Goal: Find specific page/section: Find specific page/section

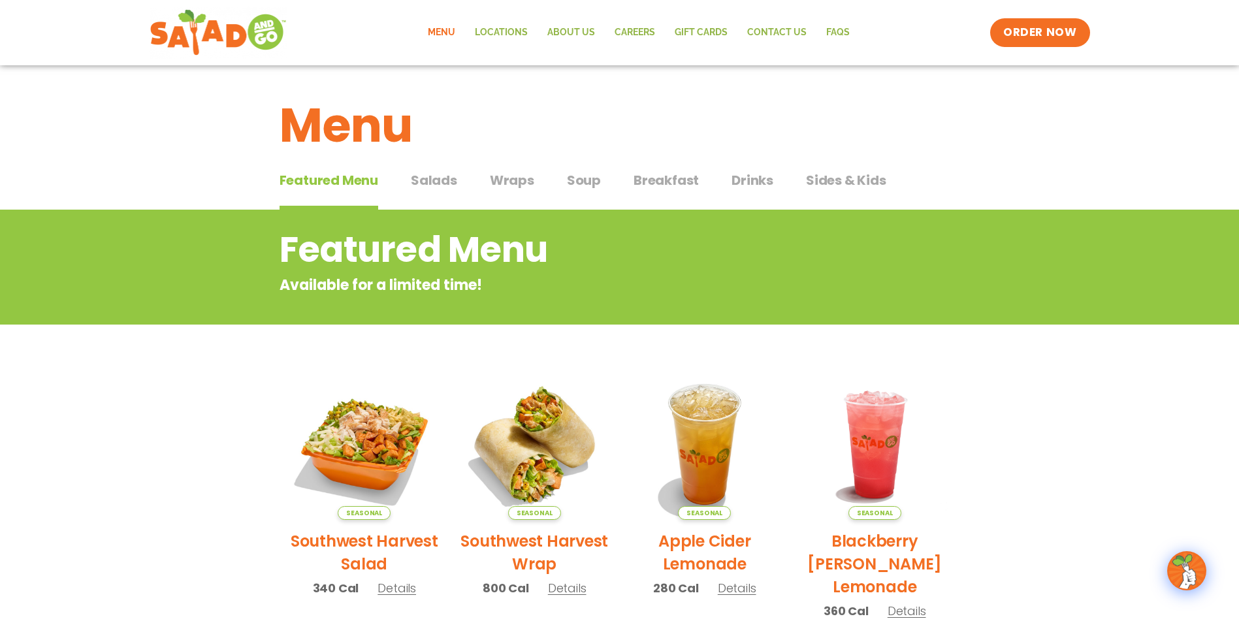
click at [832, 178] on span "Sides & Kids" at bounding box center [846, 180] width 80 height 20
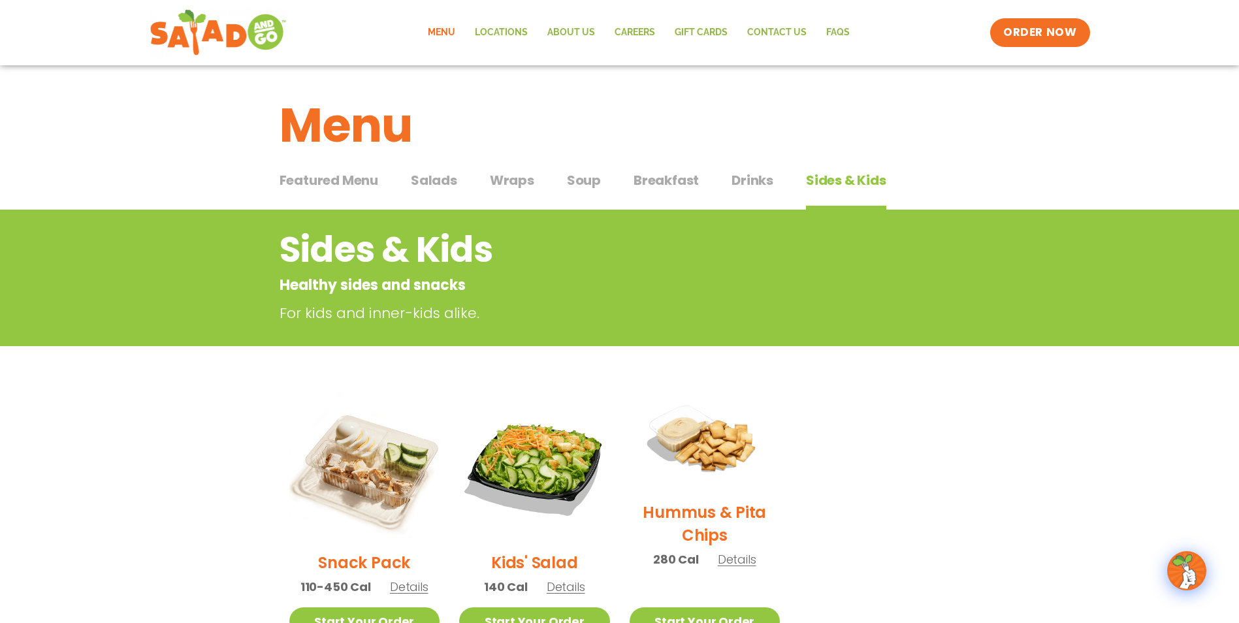
click at [335, 178] on span "Featured Menu" at bounding box center [329, 180] width 99 height 20
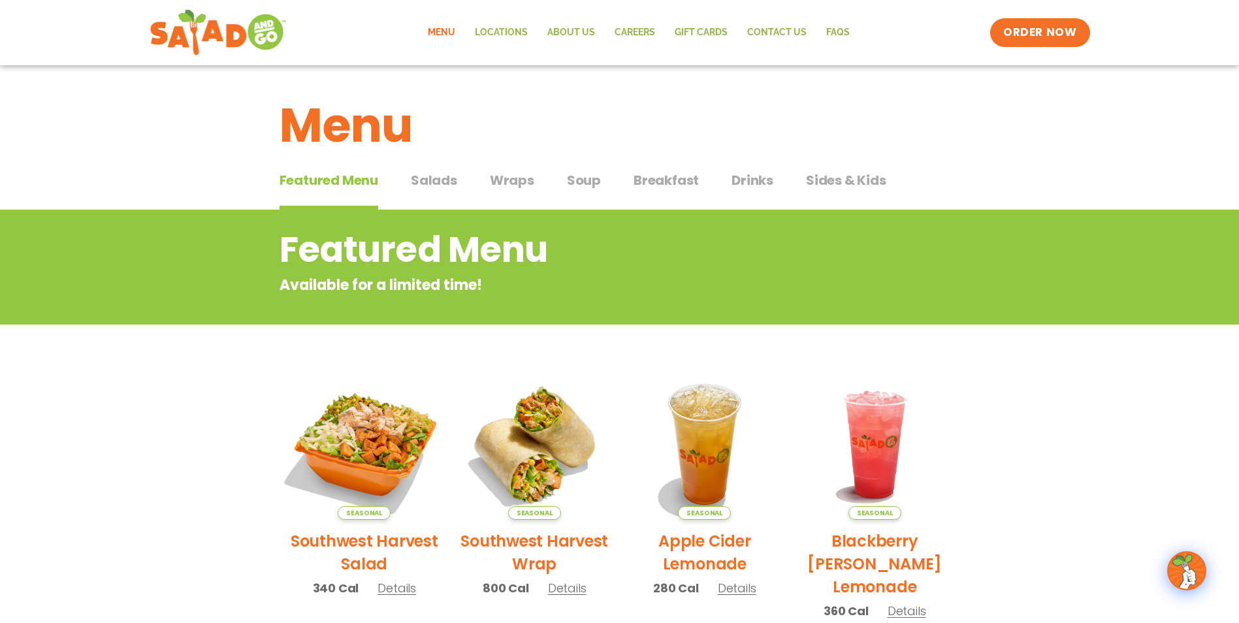
scroll to position [261, 0]
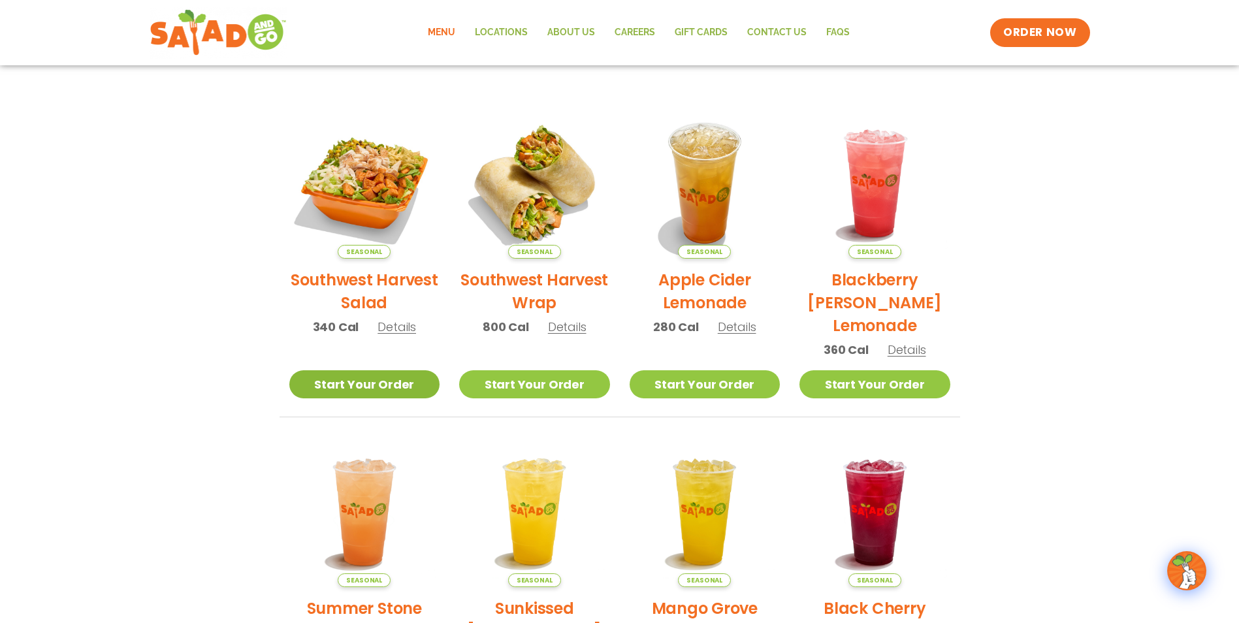
click at [357, 382] on link "Start Your Order" at bounding box center [364, 384] width 151 height 28
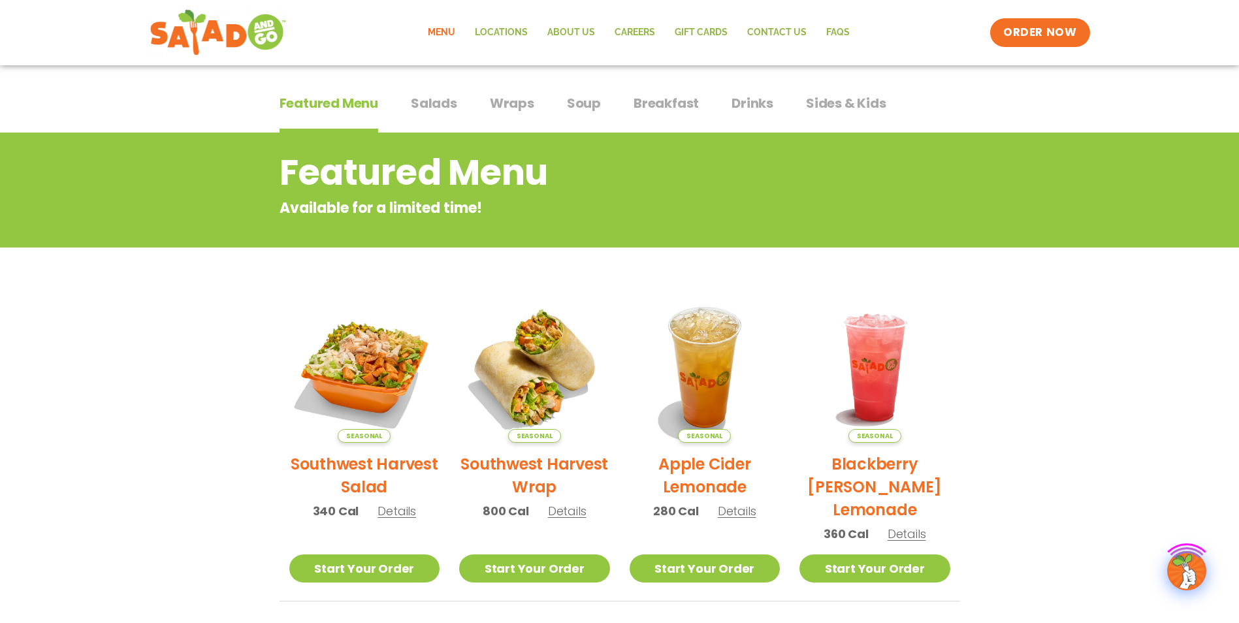
scroll to position [196, 0]
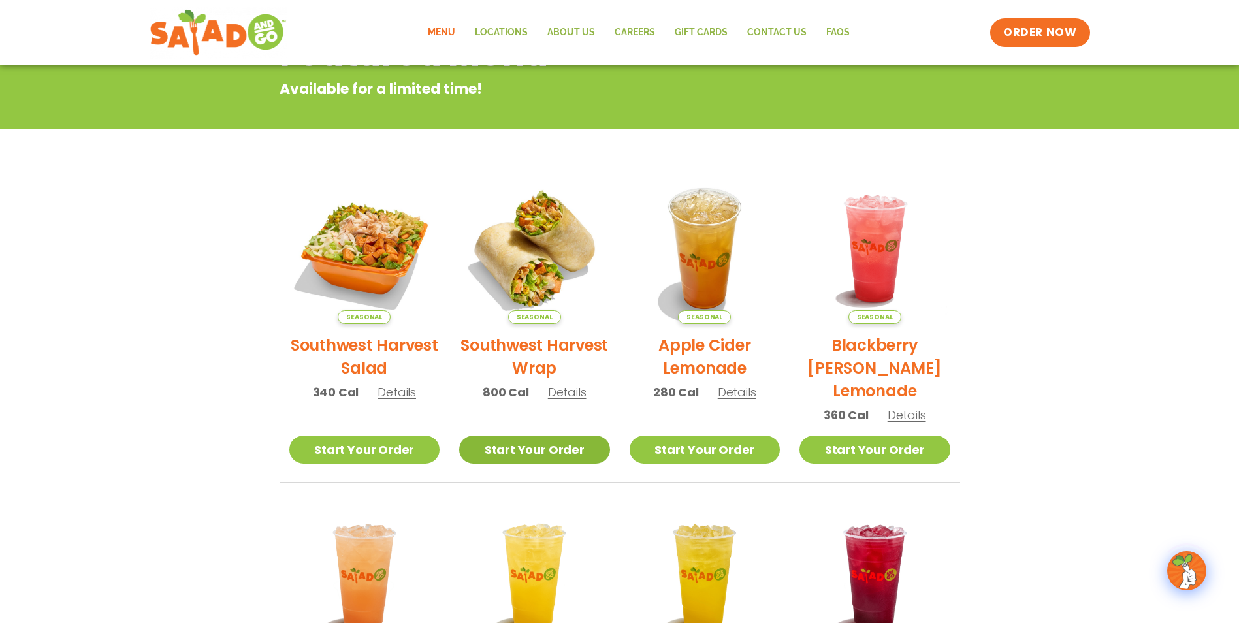
click at [471, 448] on link "Start Your Order" at bounding box center [534, 450] width 151 height 28
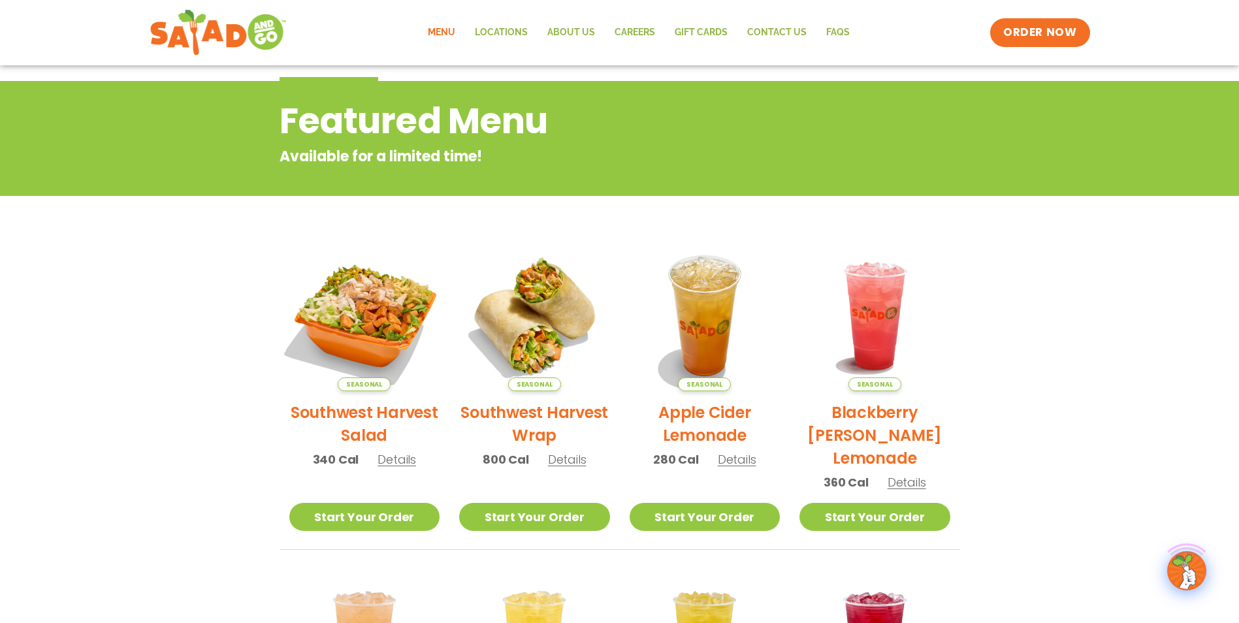
scroll to position [65, 0]
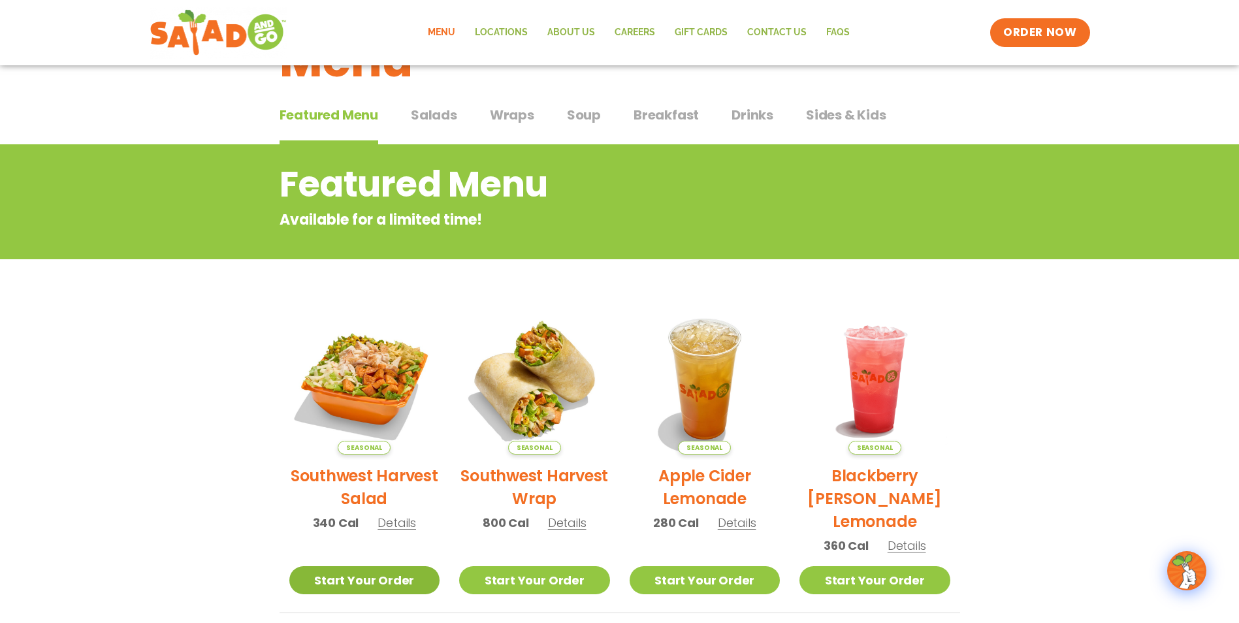
click at [373, 584] on link "Start Your Order" at bounding box center [364, 580] width 151 height 28
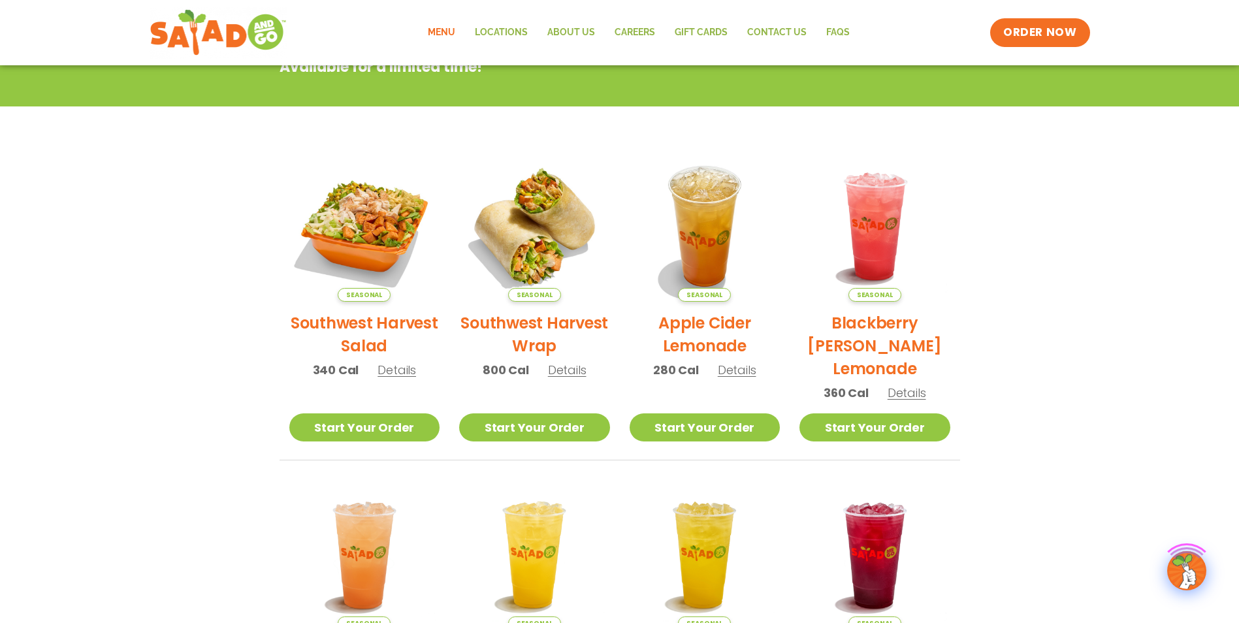
scroll to position [327, 0]
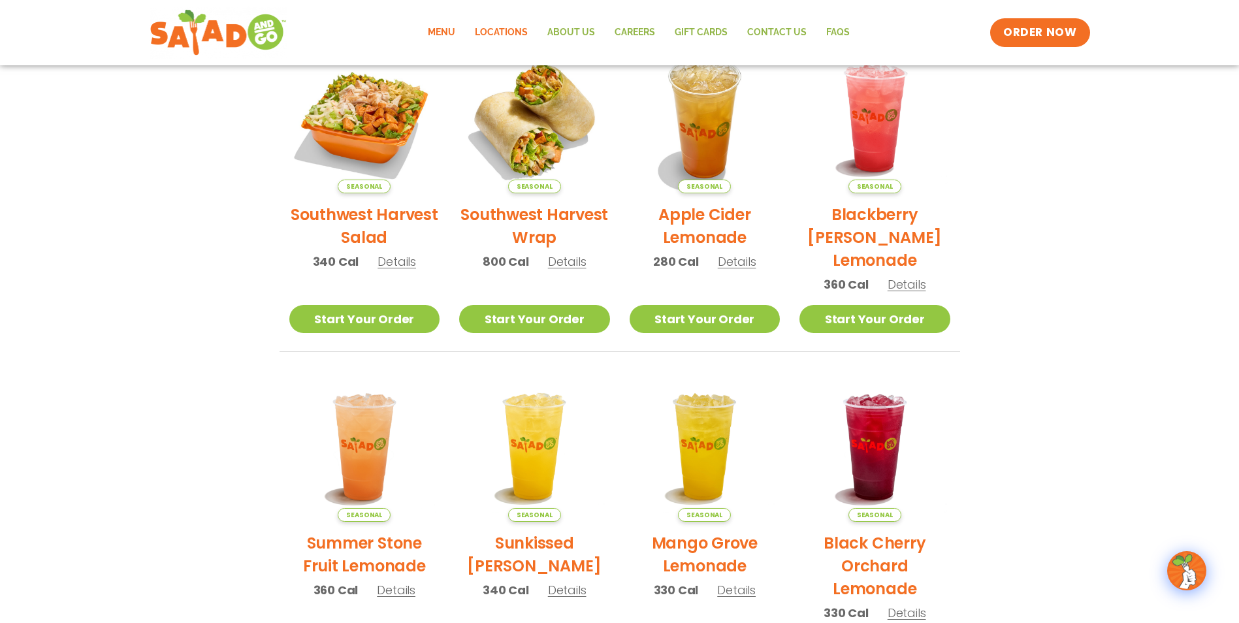
click at [504, 35] on link "Locations" at bounding box center [501, 33] width 73 height 30
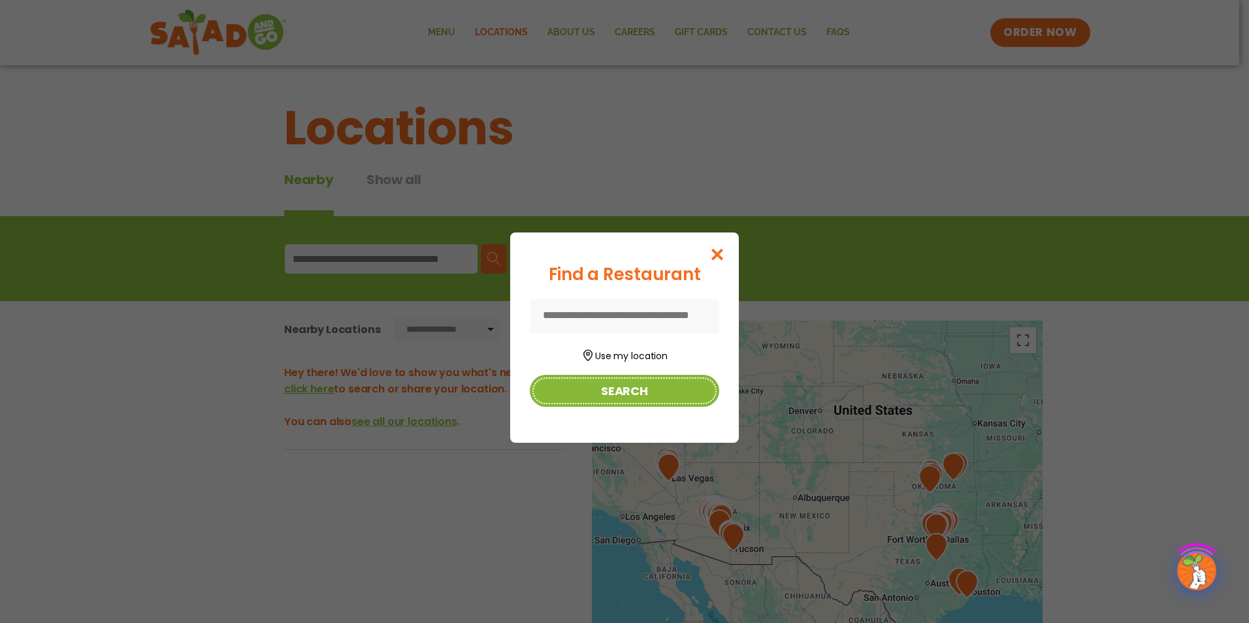
click at [611, 402] on button "Search" at bounding box center [624, 391] width 189 height 32
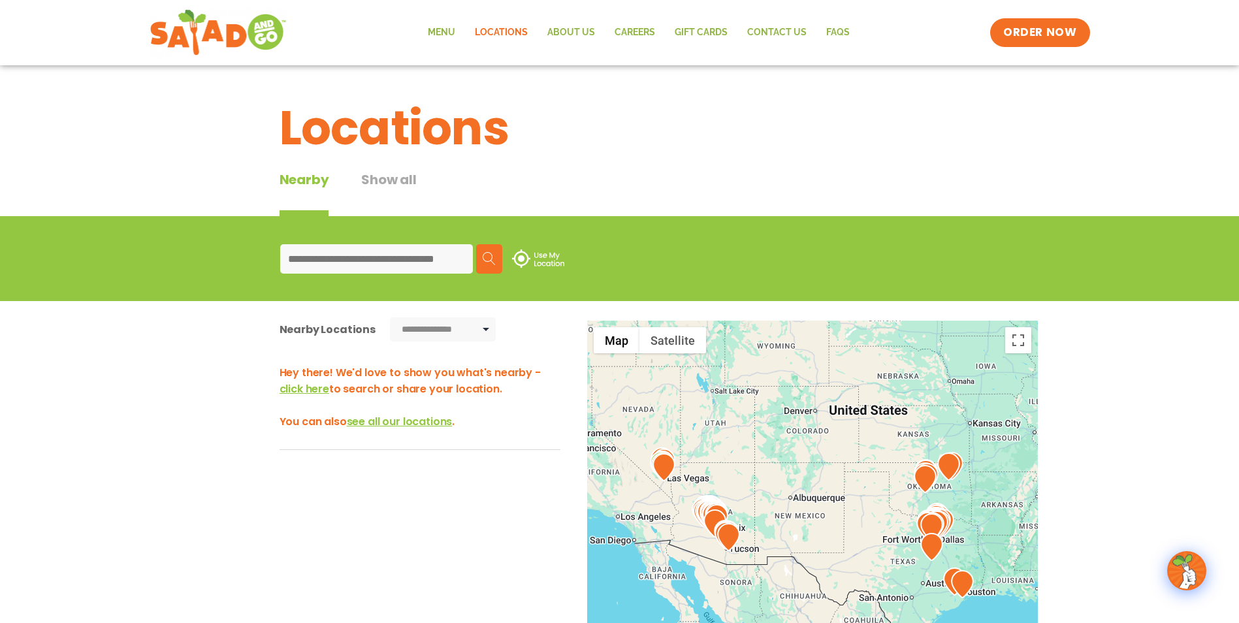
click at [332, 265] on input at bounding box center [376, 258] width 193 height 29
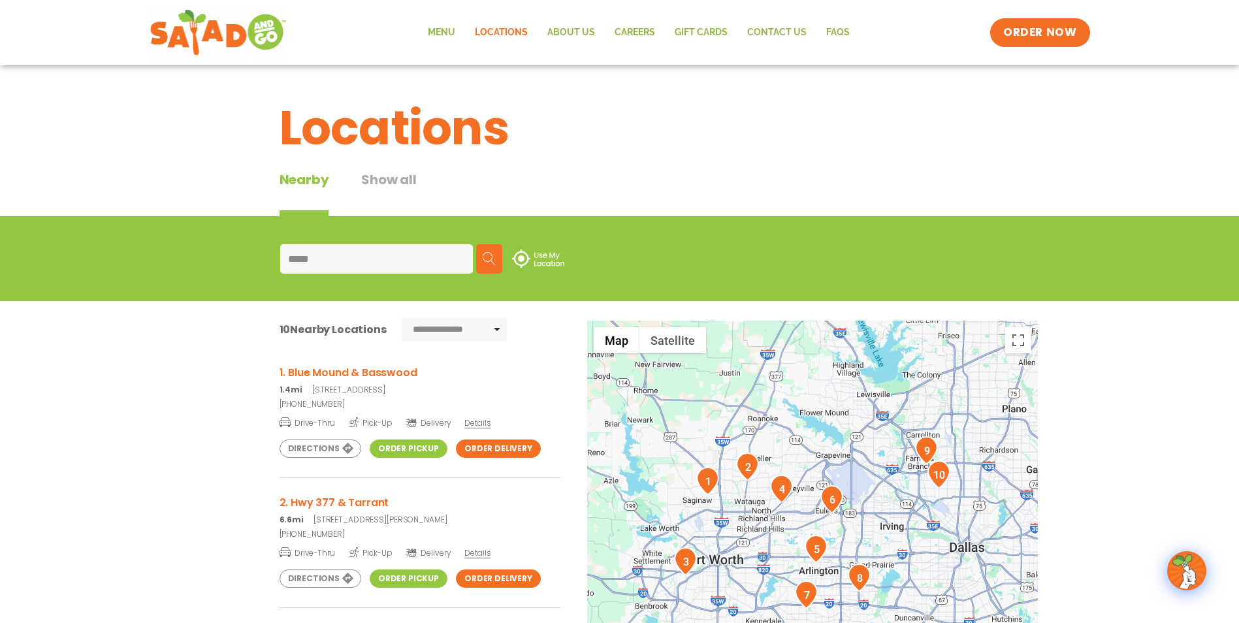
type input "*****"
click at [237, 466] on div "← Move left → Move right ↑ Move up ↓ Move down + Zoom in - Zoom out Home Jump l…" at bounding box center [619, 562] width 875 height 483
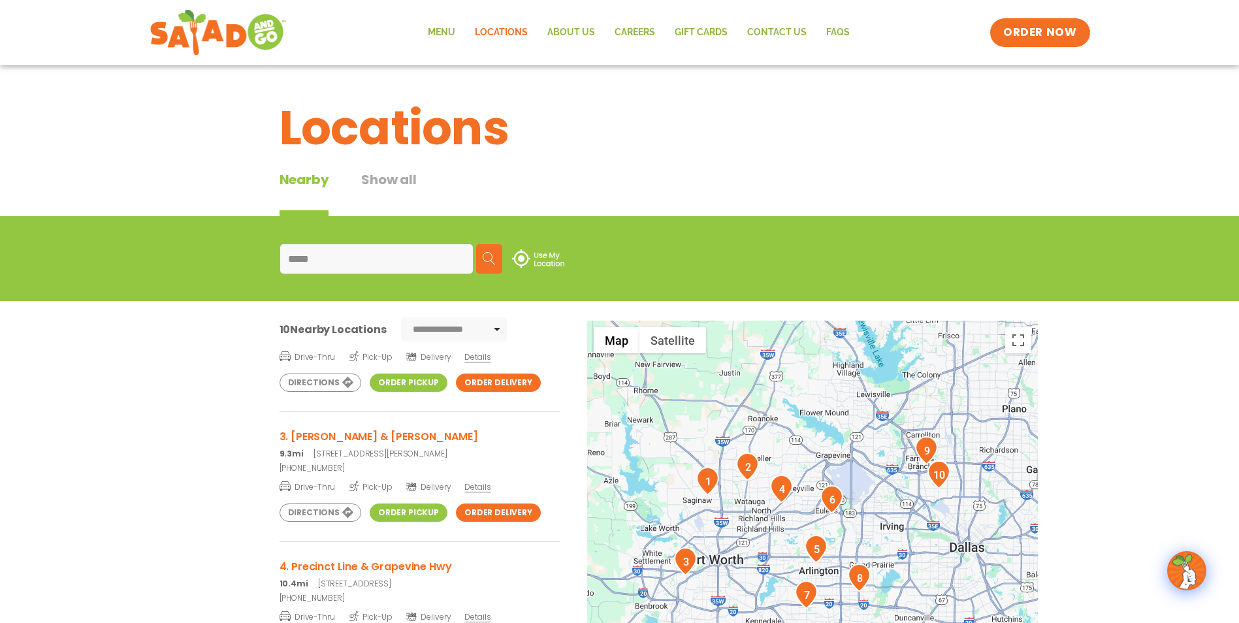
scroll to position [327, 0]
click at [424, 384] on link "Order Pickup" at bounding box center [409, 382] width 78 height 18
